Goal: Find specific fact: Find specific fact

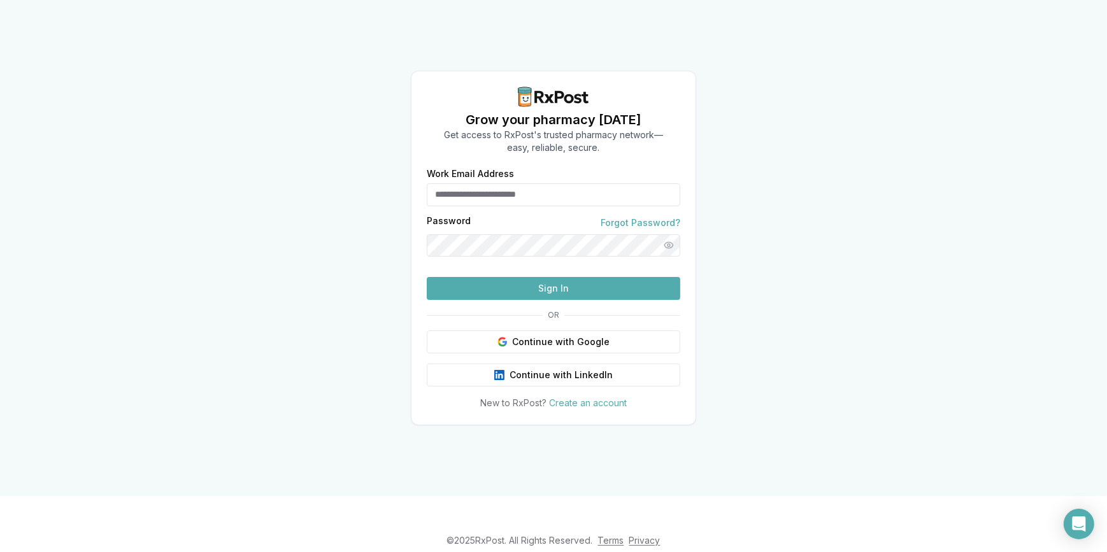
type input "**********"
click at [554, 300] on button "Sign In" at bounding box center [553, 288] width 253 height 23
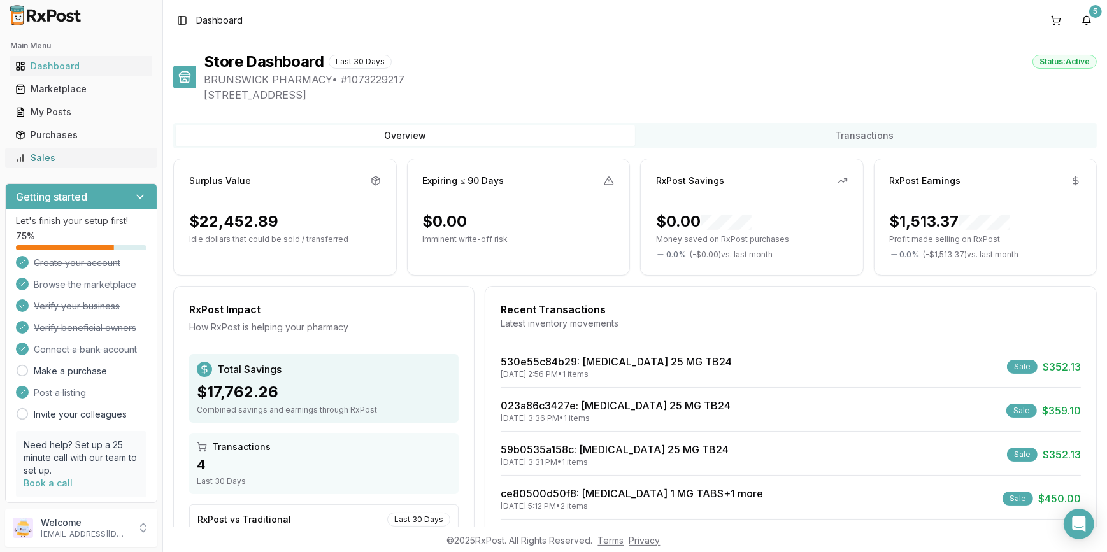
click at [41, 160] on div "Sales" at bounding box center [81, 158] width 132 height 13
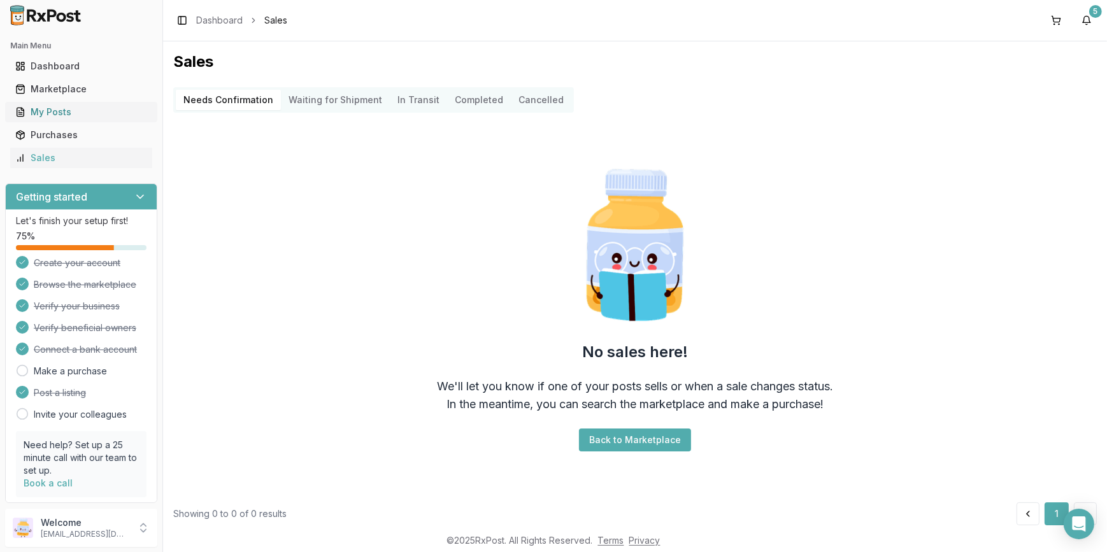
click at [48, 115] on div "My Posts" at bounding box center [81, 112] width 132 height 13
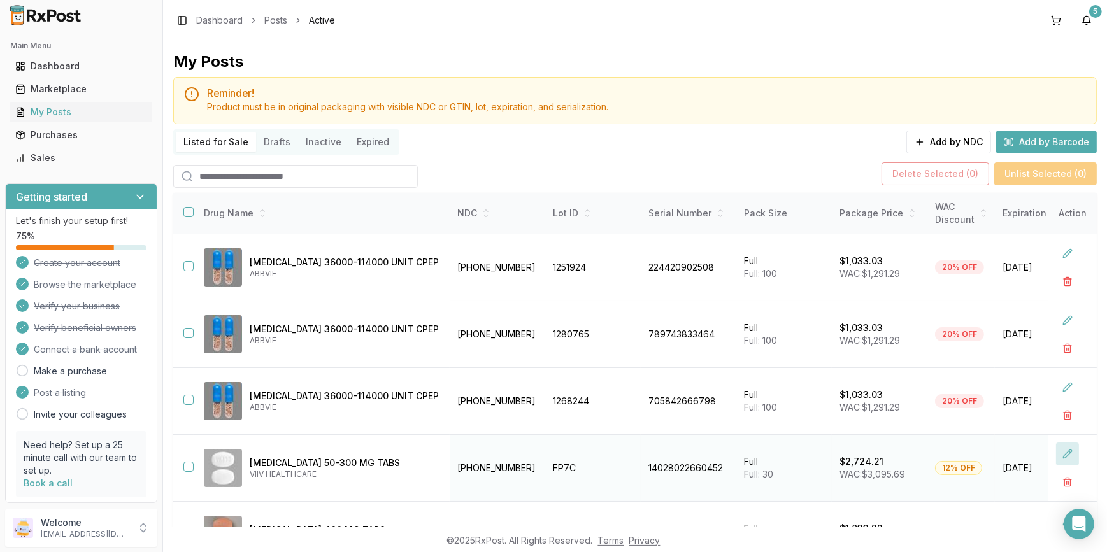
click at [1057, 454] on button at bounding box center [1067, 454] width 23 height 23
drag, startPoint x: 492, startPoint y: 468, endPoint x: 408, endPoint y: 474, distance: 84.9
click at [408, 474] on tr "**********" at bounding box center [786, 468] width 1226 height 67
drag, startPoint x: 408, startPoint y: 474, endPoint x: 445, endPoint y: 469, distance: 37.8
copy tr "[PHONE_NUMBER]"
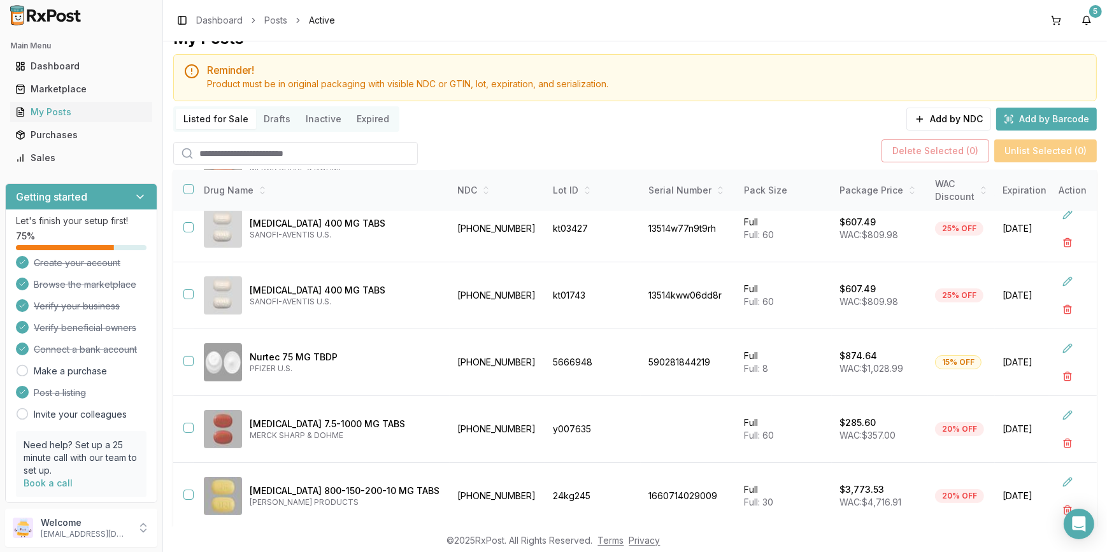
scroll to position [46, 0]
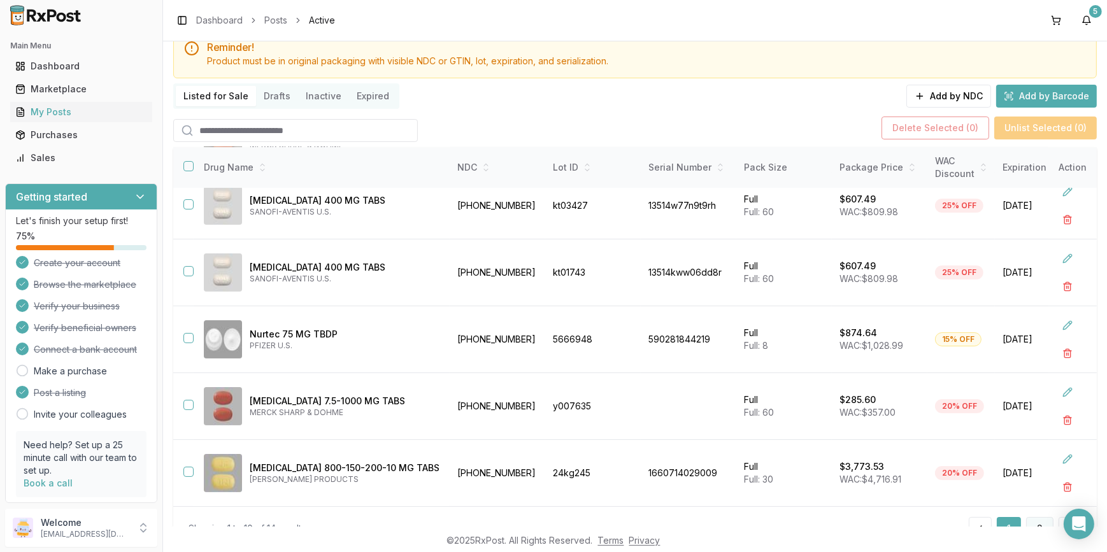
click at [1034, 522] on button "2" at bounding box center [1039, 528] width 27 height 23
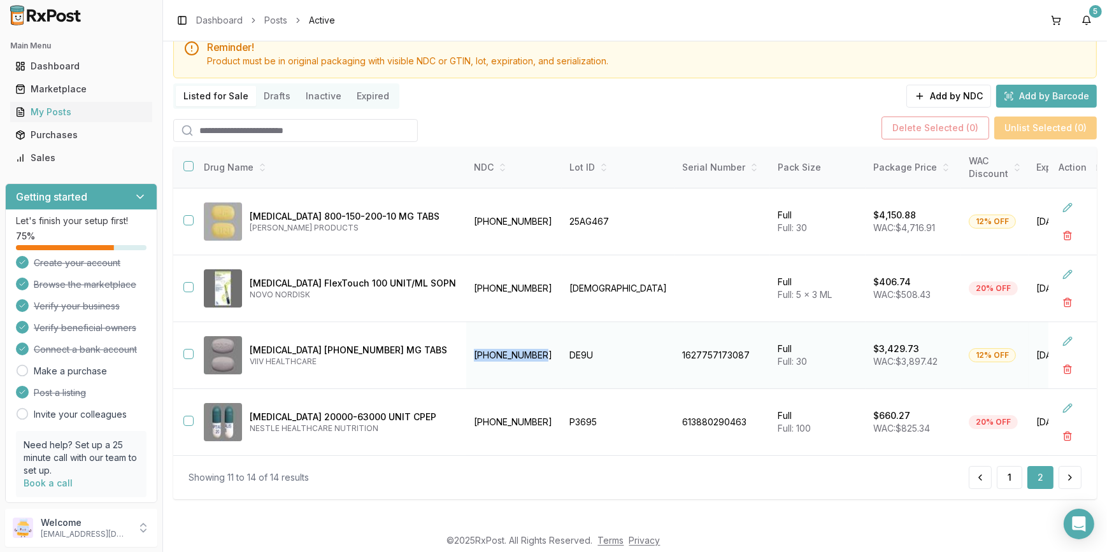
drag, startPoint x: 492, startPoint y: 355, endPoint x: 413, endPoint y: 357, distance: 79.0
click at [413, 357] on tr "[MEDICAL_DATA] [PHONE_NUMBER] MG TABS VIIV HEALTHCARE [PHONE_NUMBER] DE9U 16277…" at bounding box center [800, 355] width 1254 height 67
drag, startPoint x: 413, startPoint y: 357, endPoint x: 453, endPoint y: 353, distance: 40.3
copy tr "[PHONE_NUMBER]"
